Goal: Information Seeking & Learning: Learn about a topic

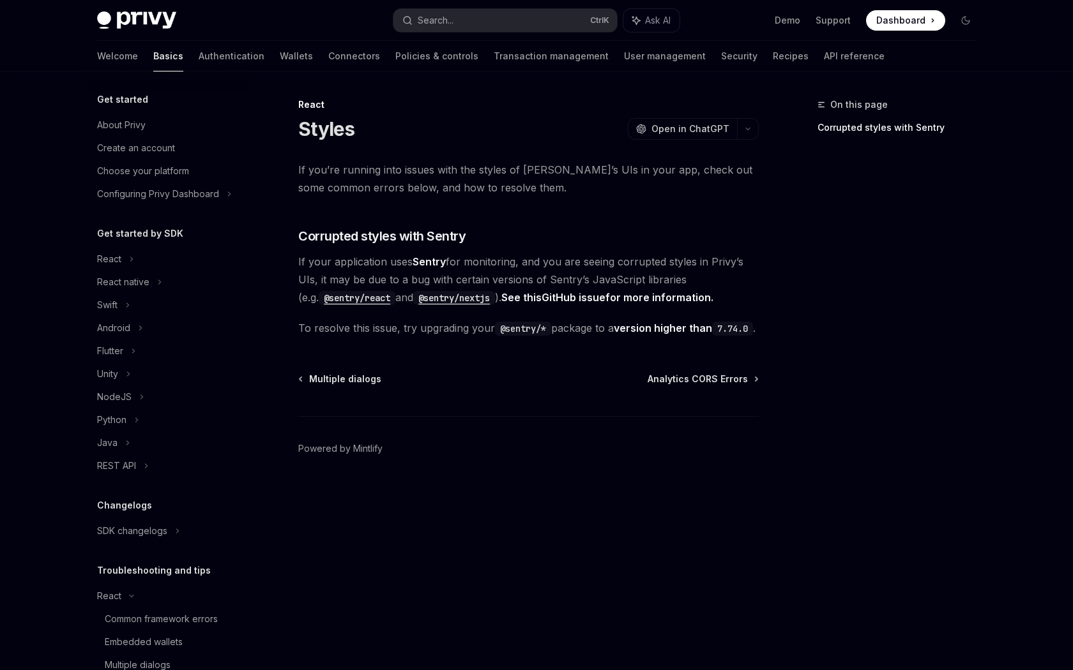
scroll to position [124, 0]
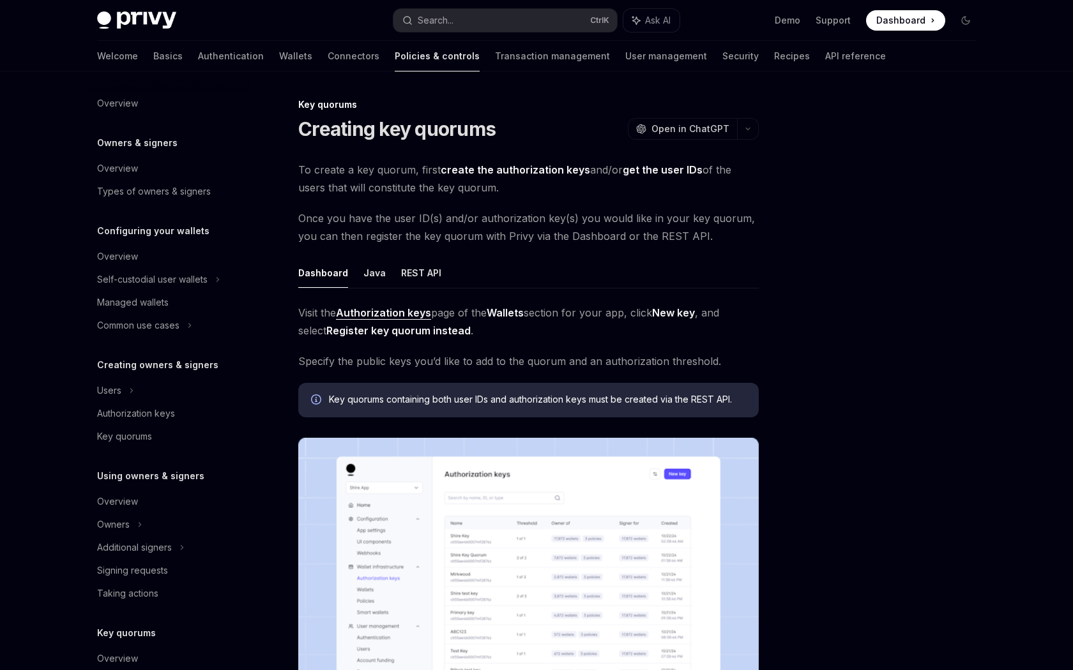
scroll to position [229, 0]
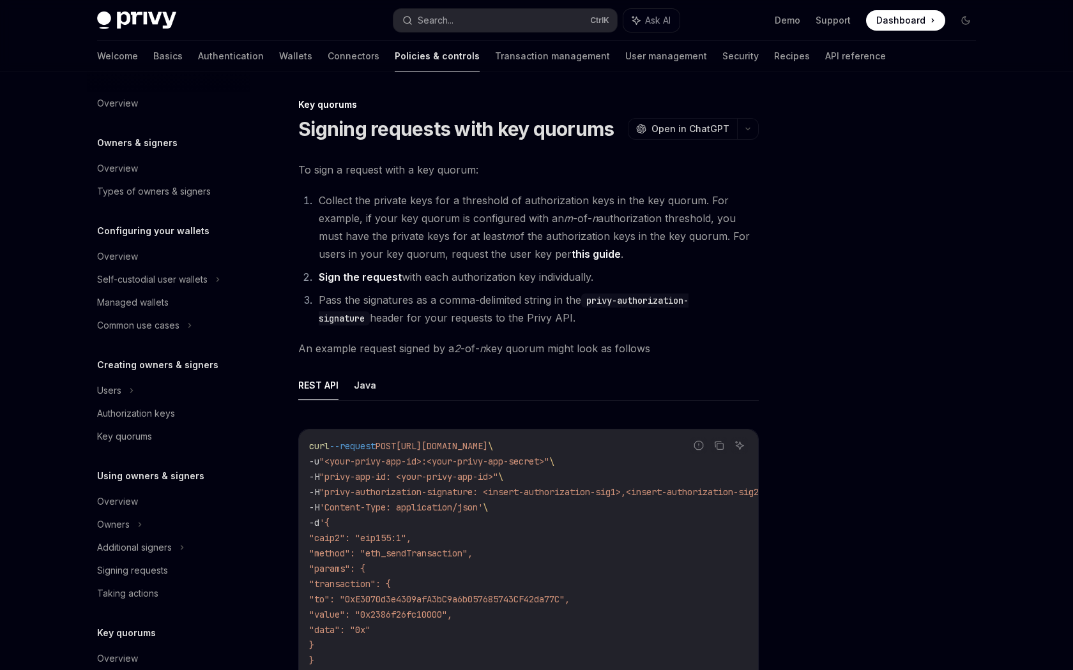
scroll to position [229, 0]
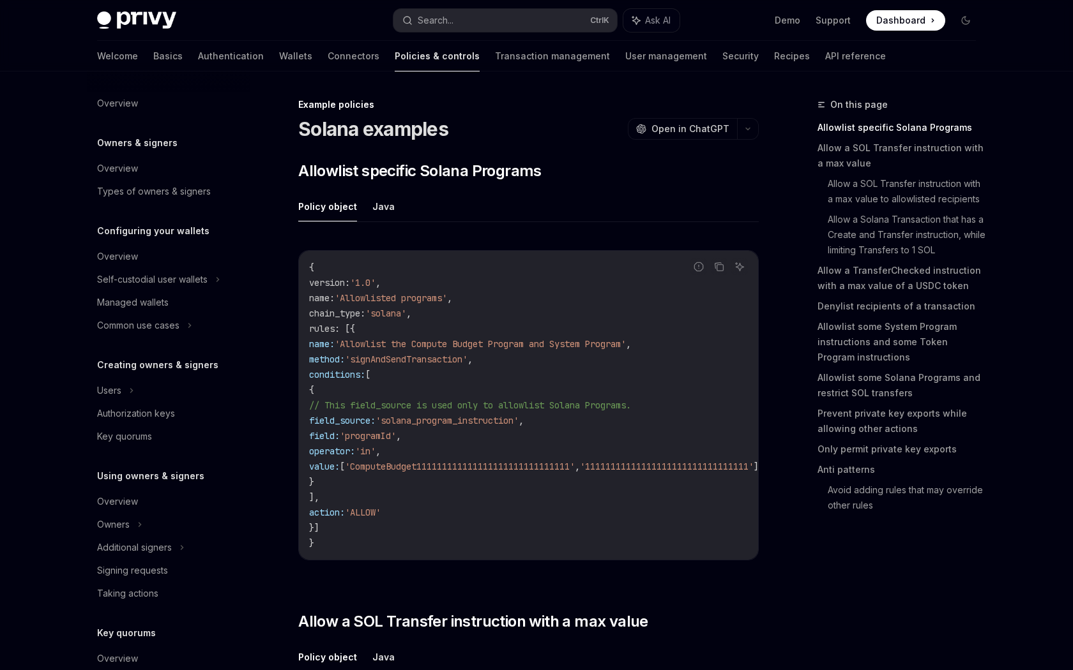
scroll to position [275, 0]
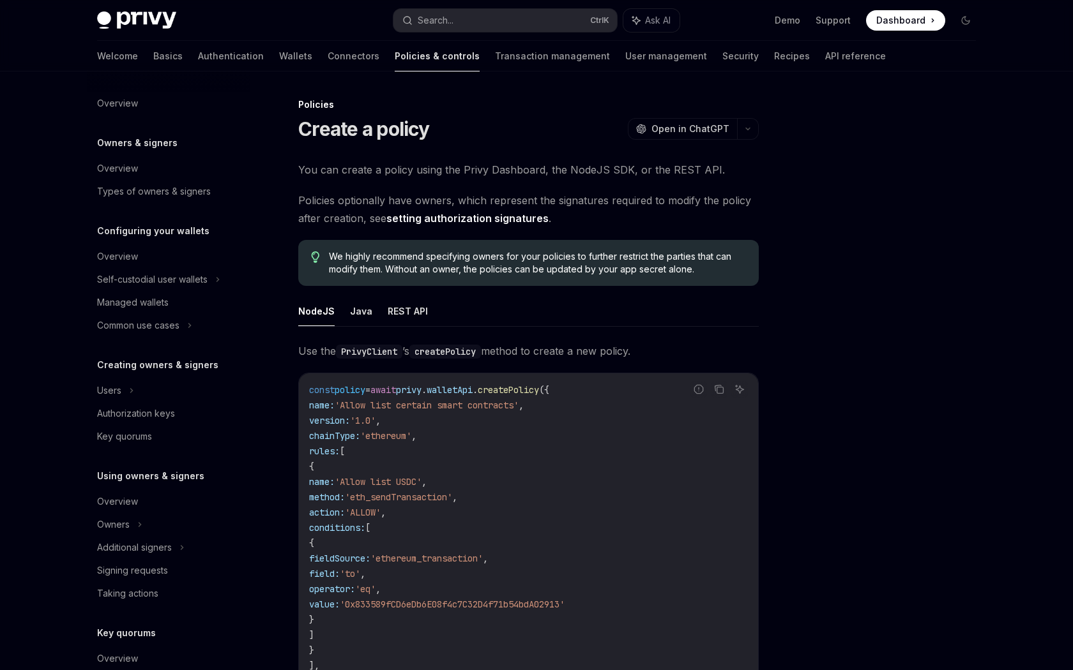
scroll to position [229, 0]
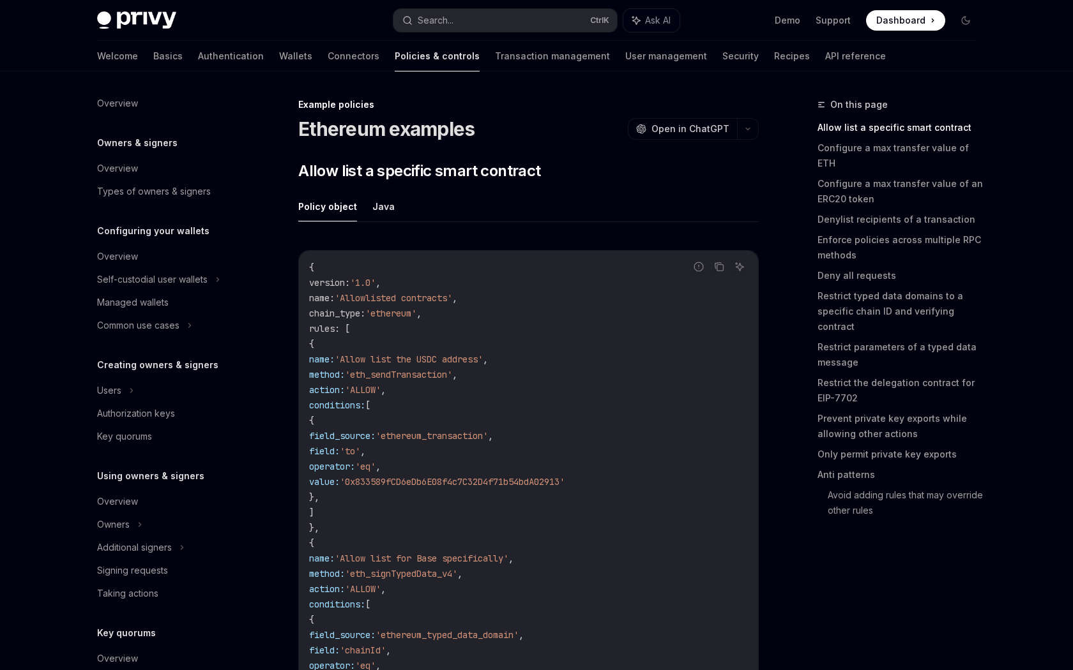
scroll to position [275, 0]
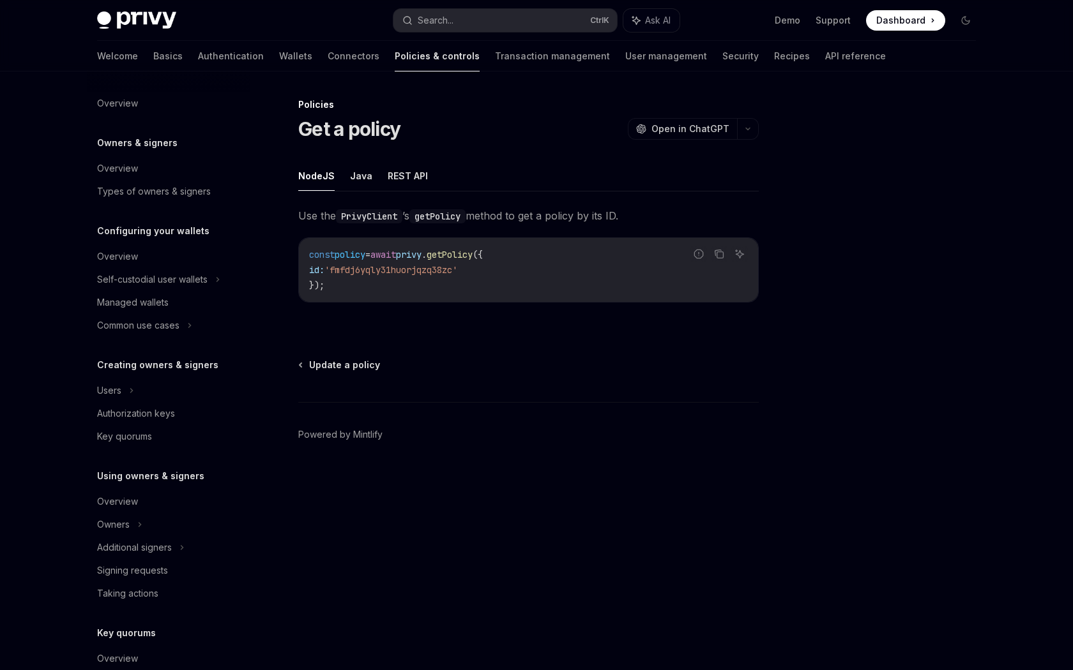
scroll to position [229, 0]
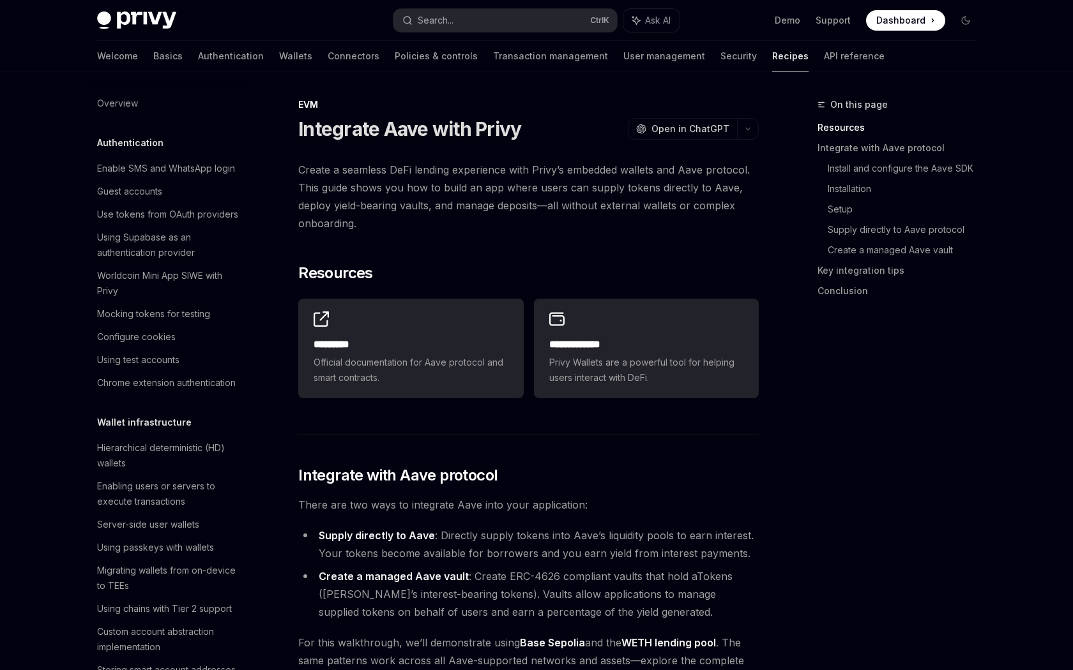
scroll to position [1648, 0]
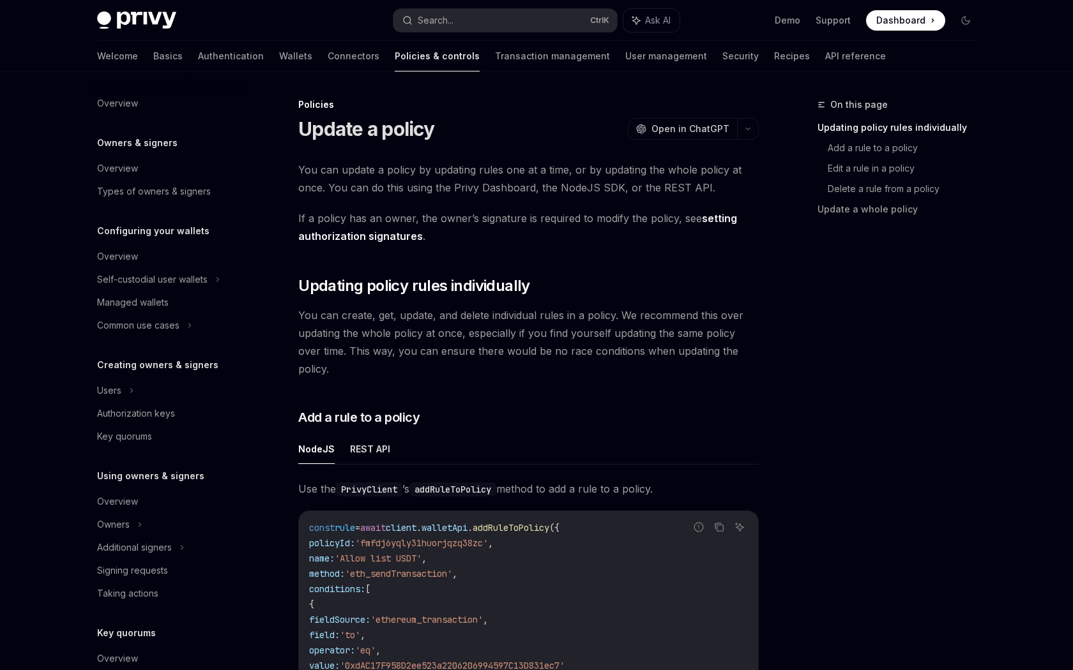
scroll to position [229, 0]
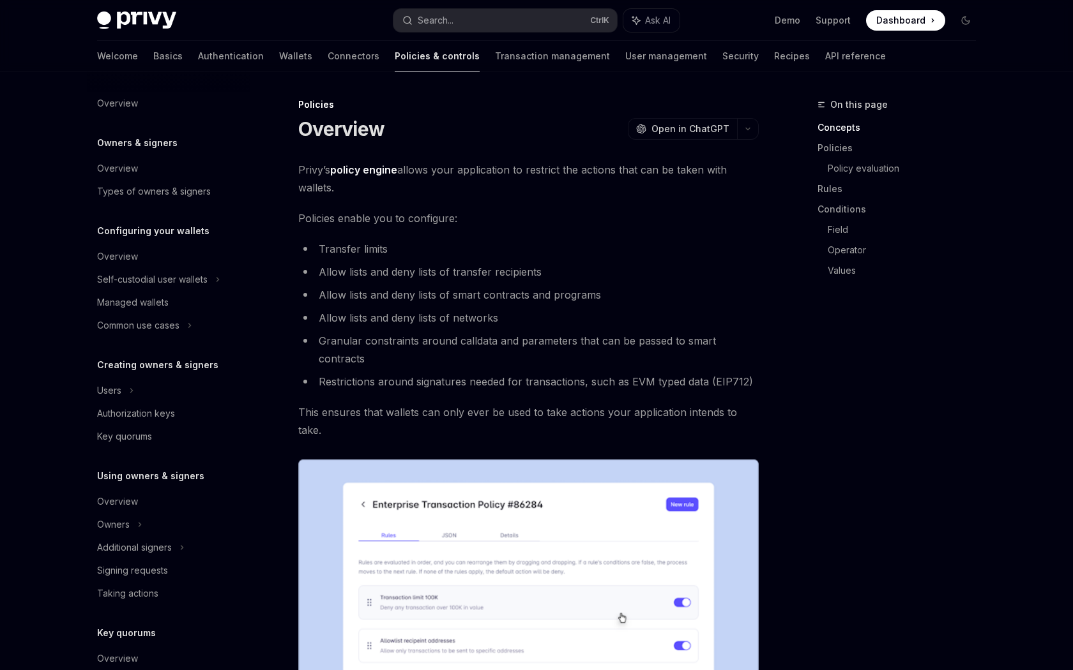
scroll to position [229, 0]
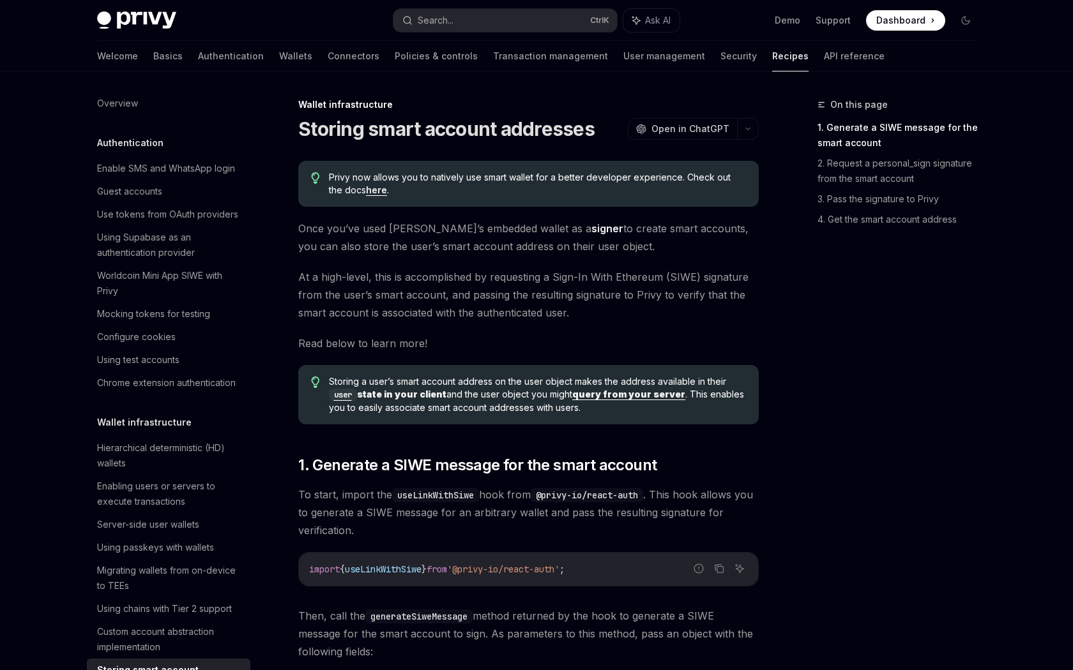
scroll to position [307, 0]
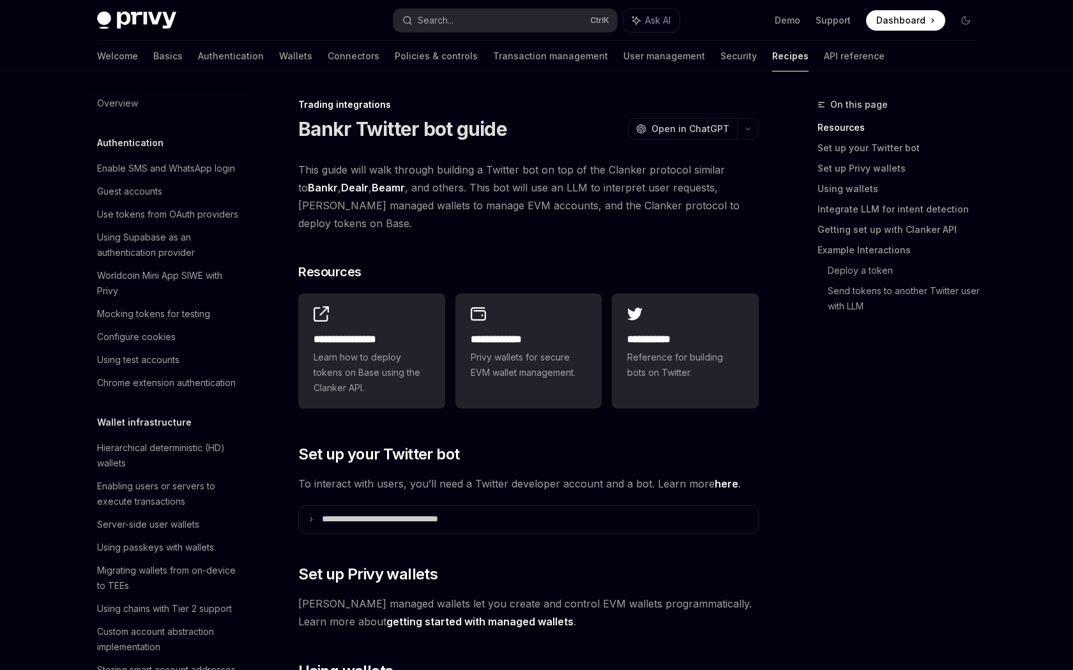
scroll to position [1161, 0]
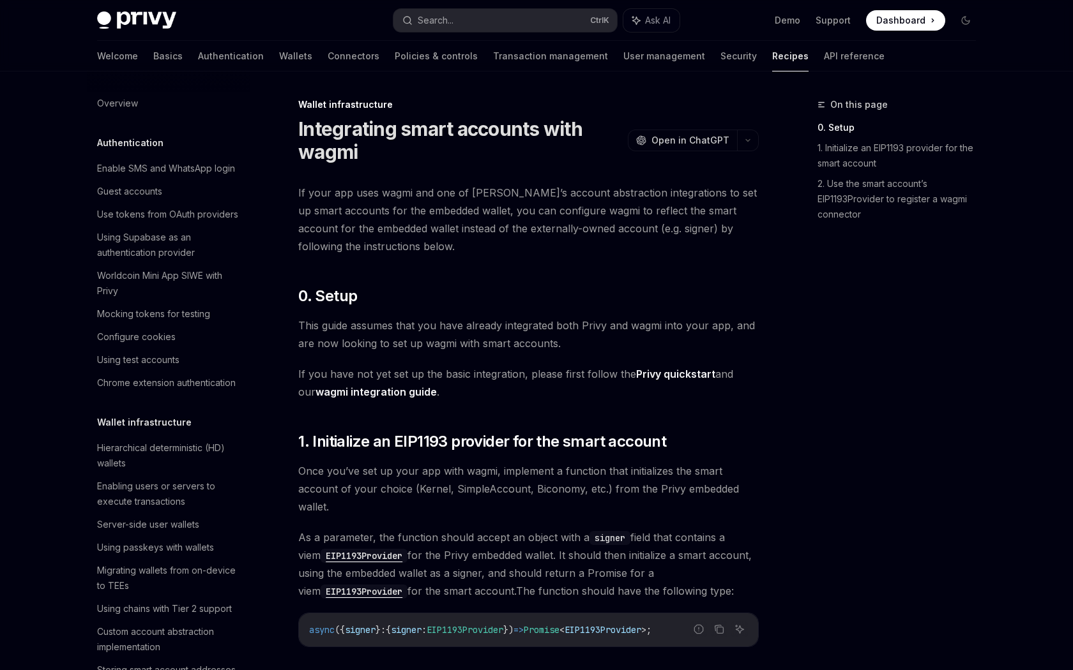
scroll to position [330, 0]
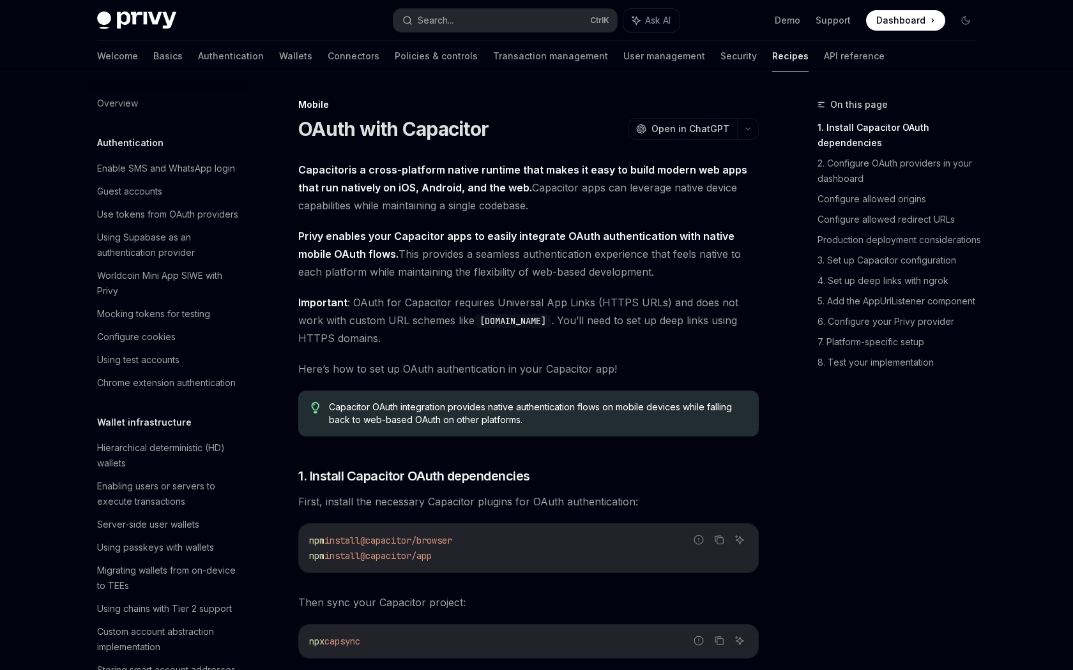
scroll to position [1357, 0]
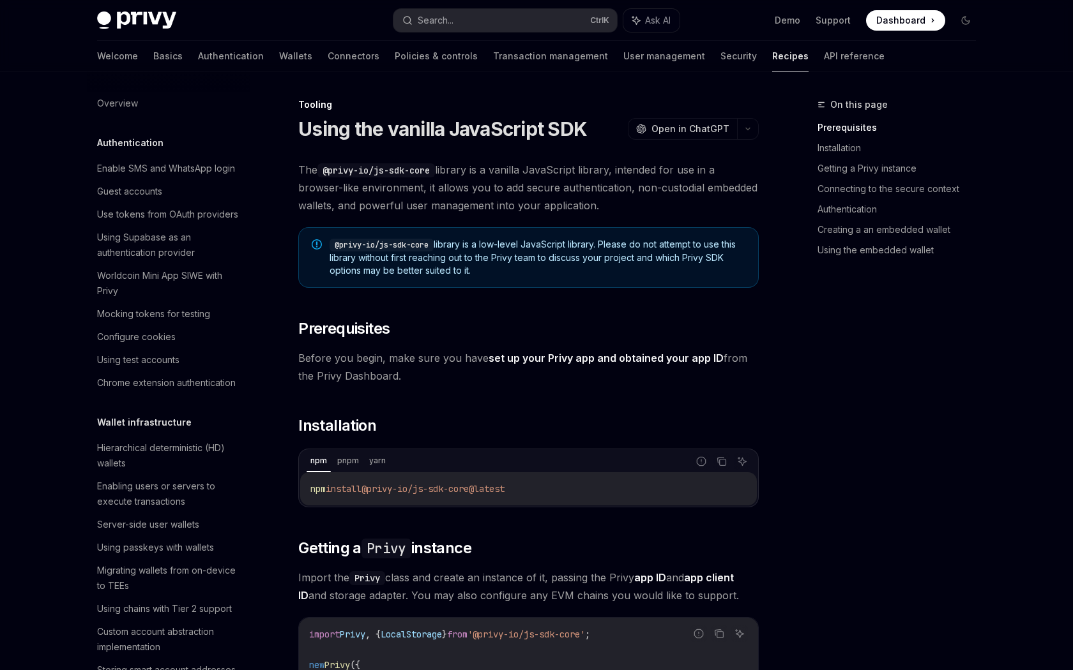
scroll to position [1430, 0]
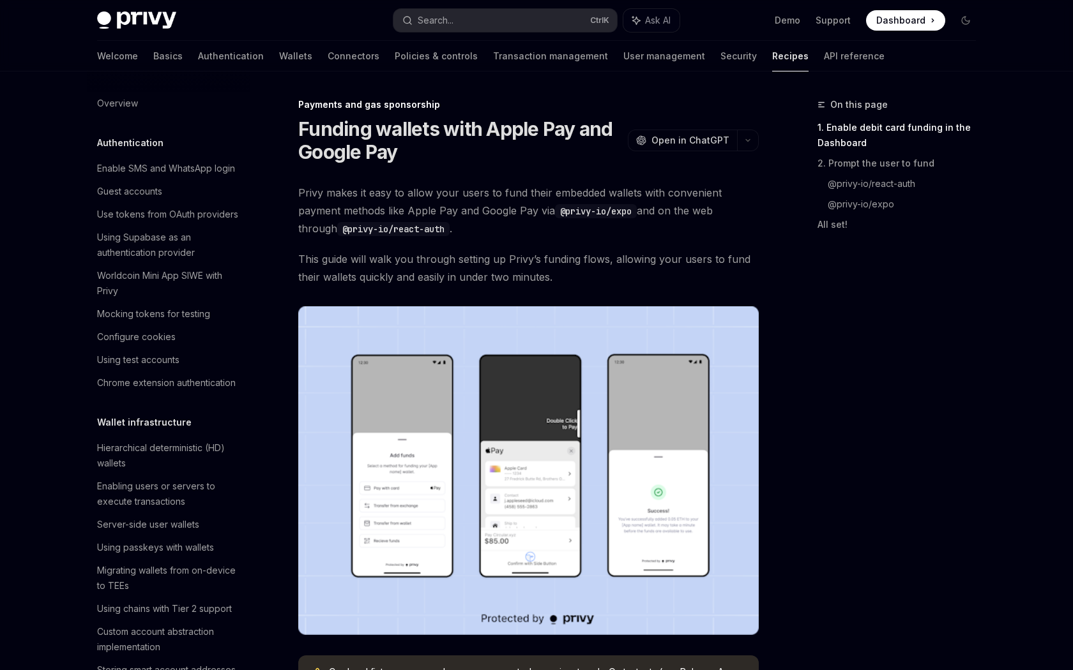
scroll to position [1020, 0]
